Goal: Complete application form

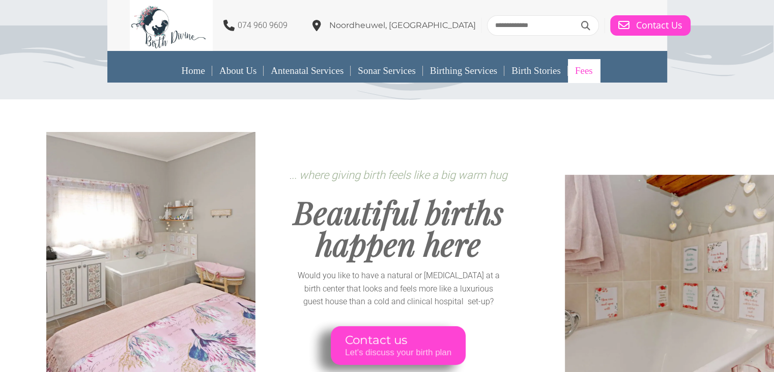
click at [585, 72] on link "Fees" at bounding box center [584, 70] width 32 height 23
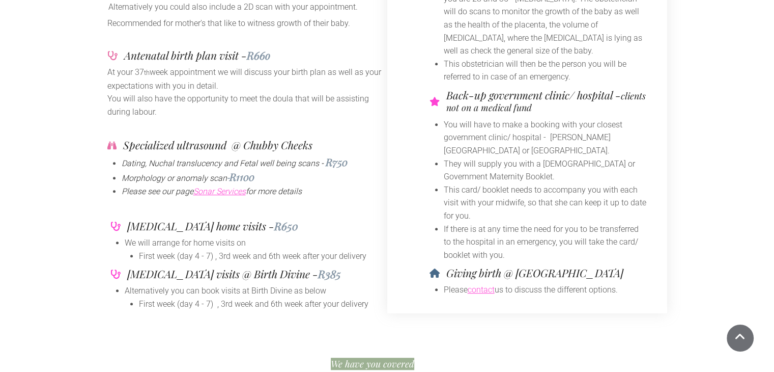
scroll to position [509, 0]
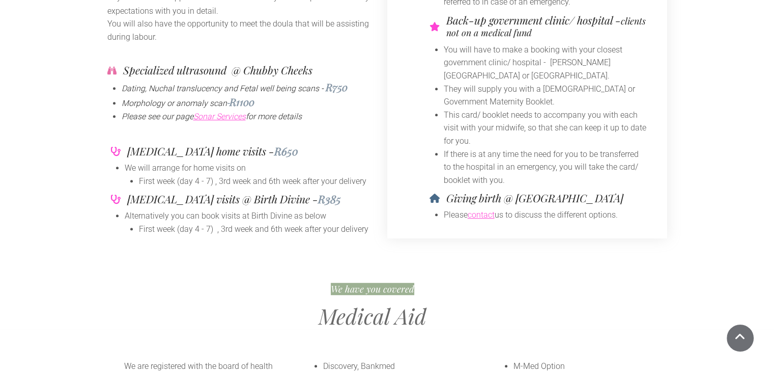
click at [492, 213] on link "contact" at bounding box center [481, 215] width 27 height 10
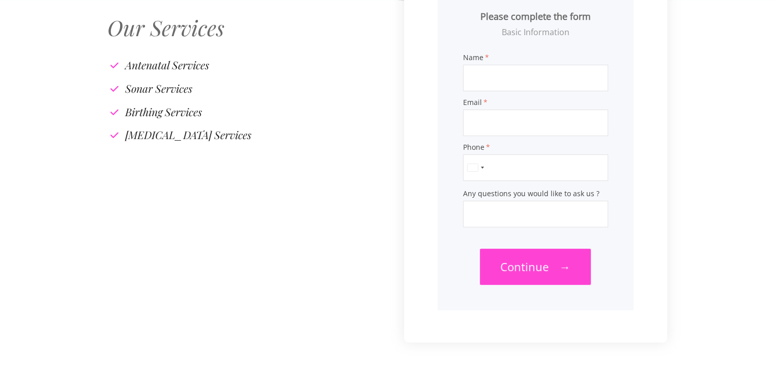
scroll to position [153, 0]
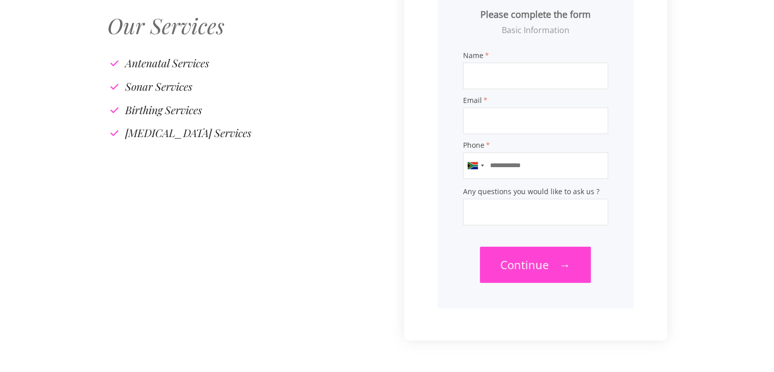
click at [515, 218] on input "Any questions you would like to ask us ?" at bounding box center [535, 212] width 145 height 26
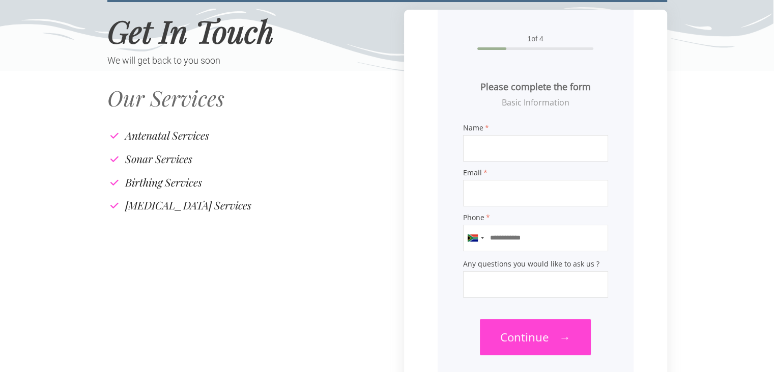
scroll to position [0, 0]
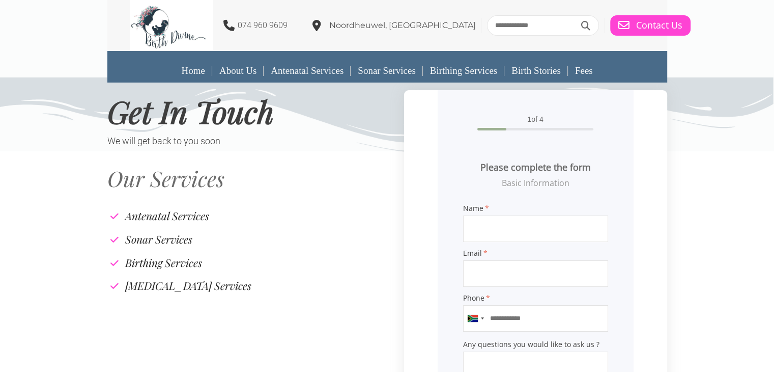
click at [500, 235] on input "Name" at bounding box center [535, 228] width 145 height 26
type input "**********"
click at [491, 275] on input "Email" at bounding box center [535, 273] width 145 height 26
type input "**********"
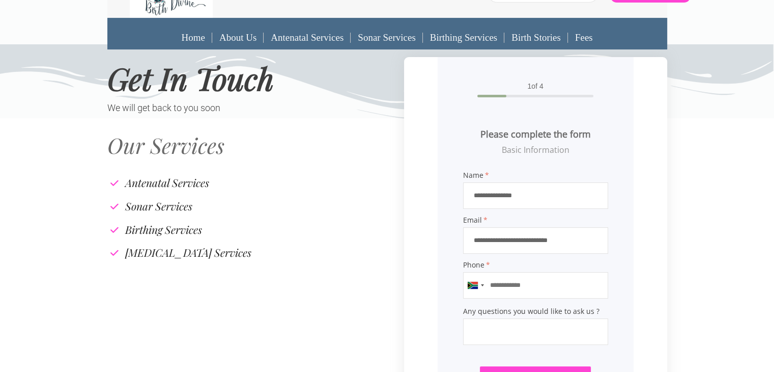
scroll to position [51, 0]
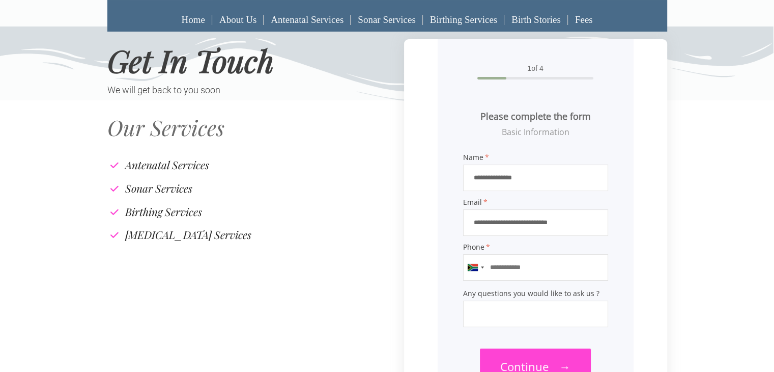
click at [517, 273] on input "Phone" at bounding box center [535, 267] width 145 height 26
type input "**********"
click at [505, 297] on span "Any questions you would like to ask us ?" at bounding box center [535, 293] width 145 height 7
click at [507, 310] on input "Any questions you would like to ask us ?" at bounding box center [535, 313] width 145 height 26
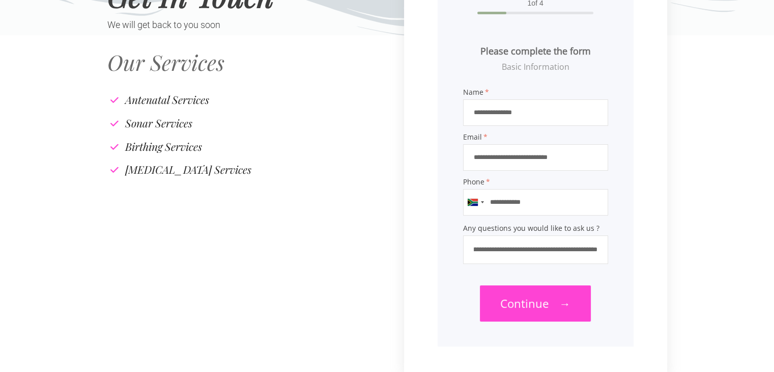
scroll to position [0, 126]
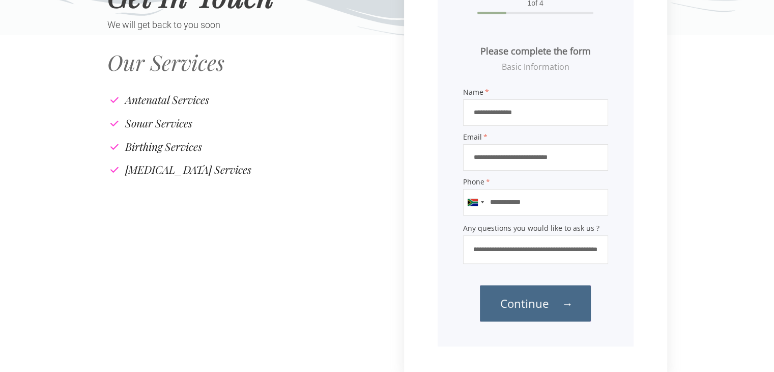
type input "**********"
click at [547, 307] on span "Continue" at bounding box center [525, 302] width 48 height 15
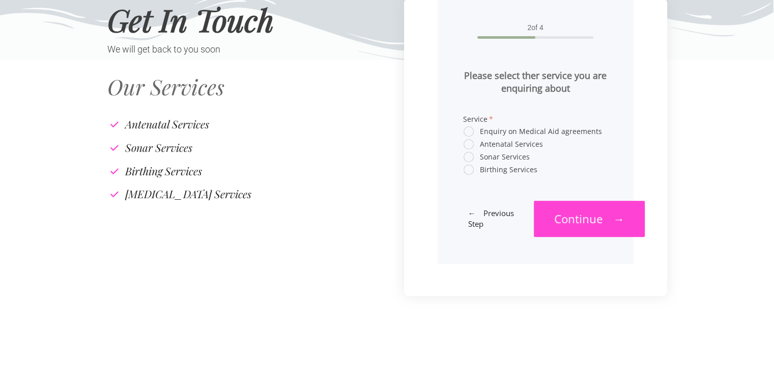
scroll to position [91, 0]
click at [470, 174] on span "Birthing Services" at bounding box center [501, 169] width 74 height 9
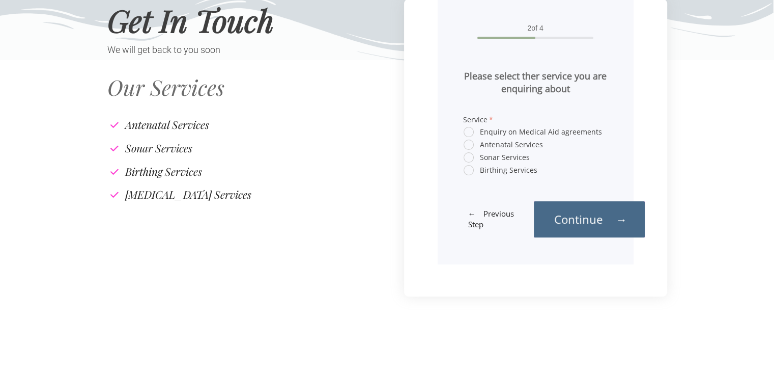
click at [568, 213] on span "Continue" at bounding box center [578, 218] width 48 height 15
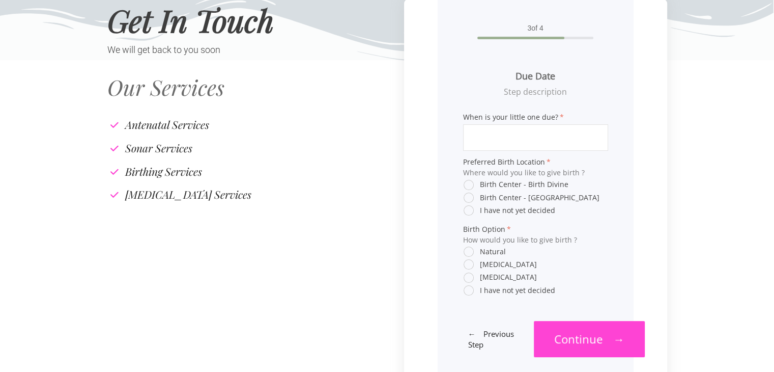
click at [489, 142] on input "When is your little one due?" at bounding box center [535, 137] width 145 height 26
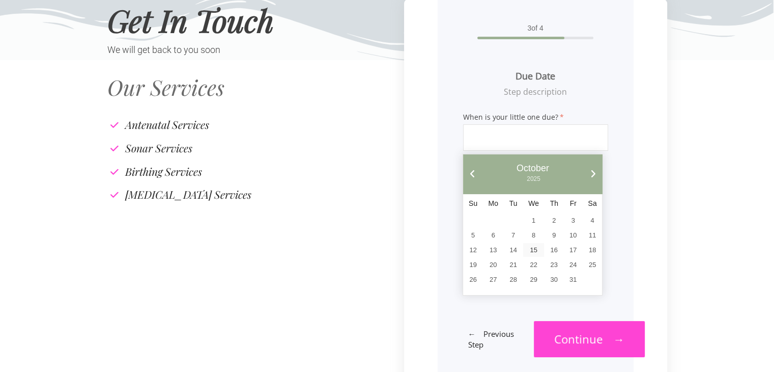
click at [592, 173] on link "Next" at bounding box center [593, 173] width 9 height 9
click at [593, 174] on link "Next" at bounding box center [593, 173] width 9 height 9
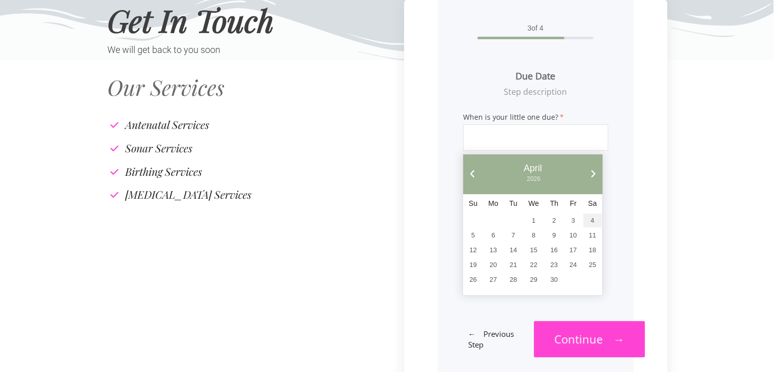
click at [593, 216] on link "4" at bounding box center [593, 220] width 18 height 14
type input "**********"
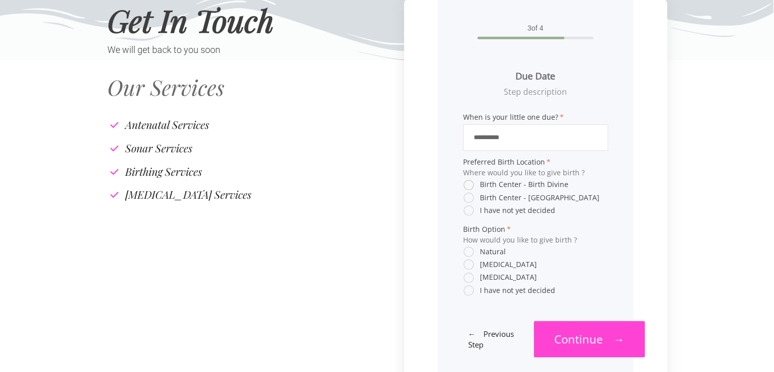
click at [468, 185] on span "Birth Center - Birth Divine" at bounding box center [516, 184] width 105 height 9
click at [468, 197] on span "Birth Center - Oxford" at bounding box center [532, 197] width 136 height 9
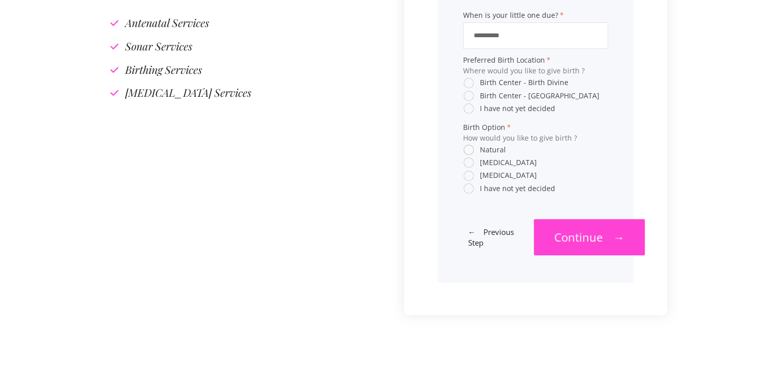
click at [468, 154] on span "Natural" at bounding box center [485, 149] width 42 height 9
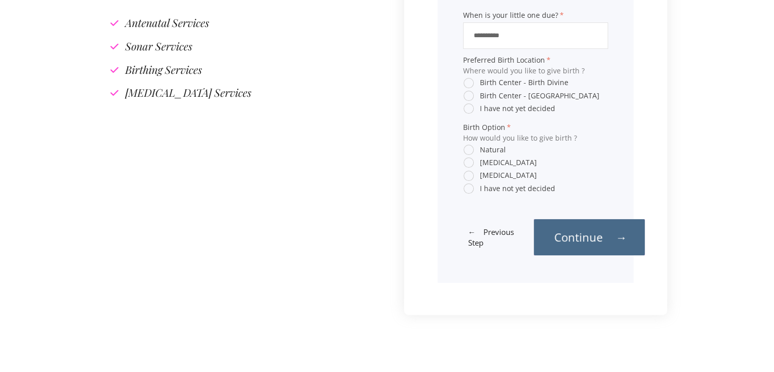
click at [603, 235] on span "Continue" at bounding box center [578, 236] width 48 height 15
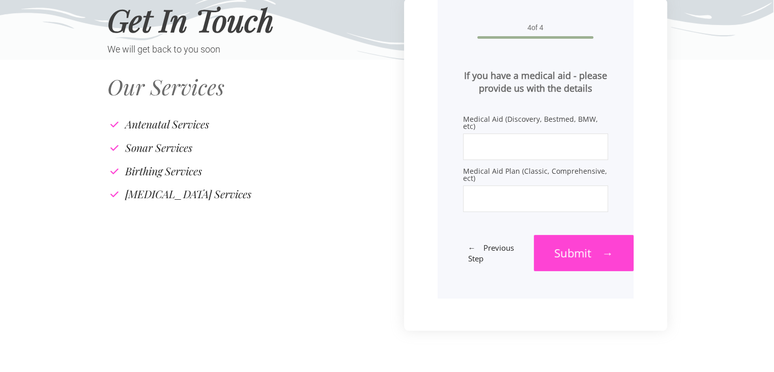
scroll to position [91, 0]
click at [514, 138] on input "Medical Aid (Discovery, Bestmed, BMW, etc)" at bounding box center [535, 147] width 145 height 26
type input "***"
click at [505, 203] on input "Medical Aid Plan (Classic, Comprehensive, ect)" at bounding box center [535, 199] width 145 height 26
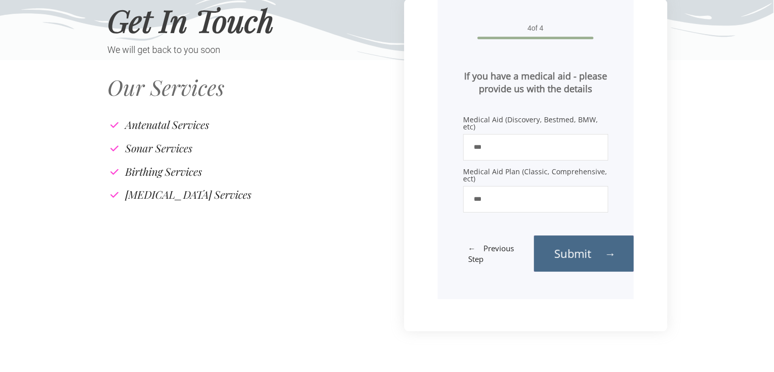
type input "***"
click at [564, 251] on span "Submit" at bounding box center [572, 252] width 37 height 15
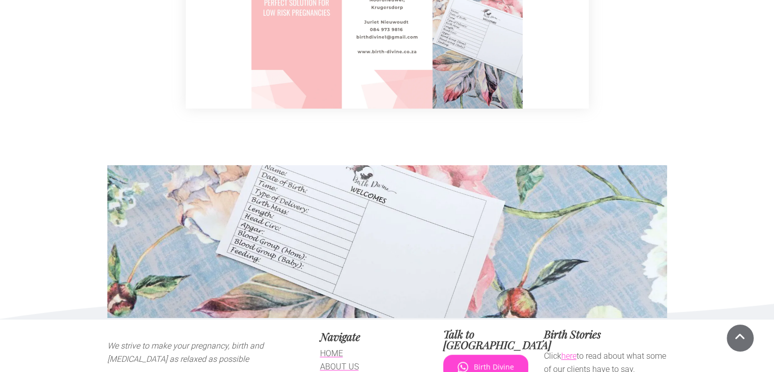
scroll to position [532, 0]
